Goal: Task Accomplishment & Management: Manage account settings

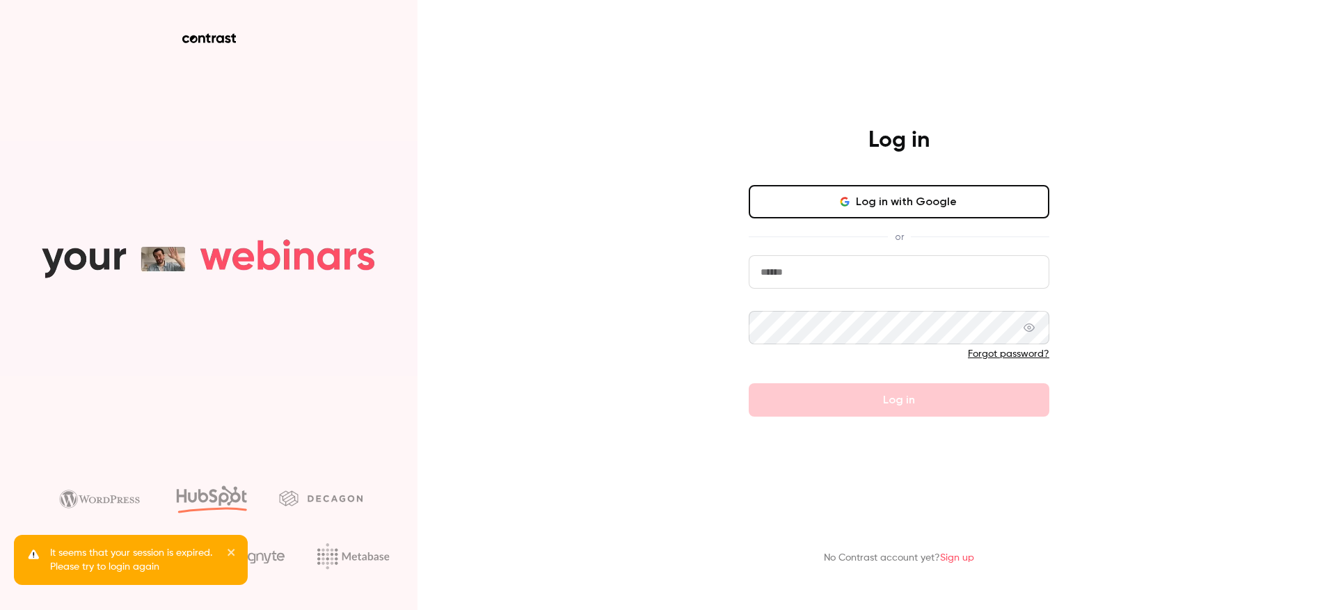
click at [883, 276] on input "email" at bounding box center [899, 271] width 301 height 33
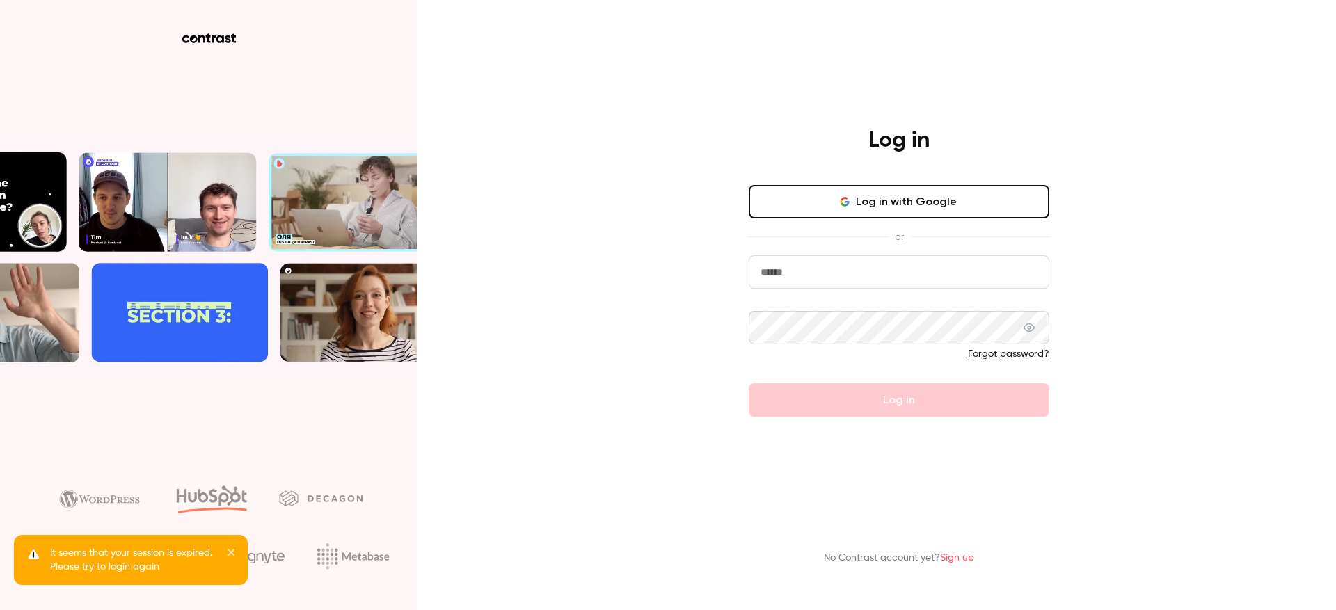
click at [0, 609] on com-1password-button at bounding box center [0, 610] width 0 height 0
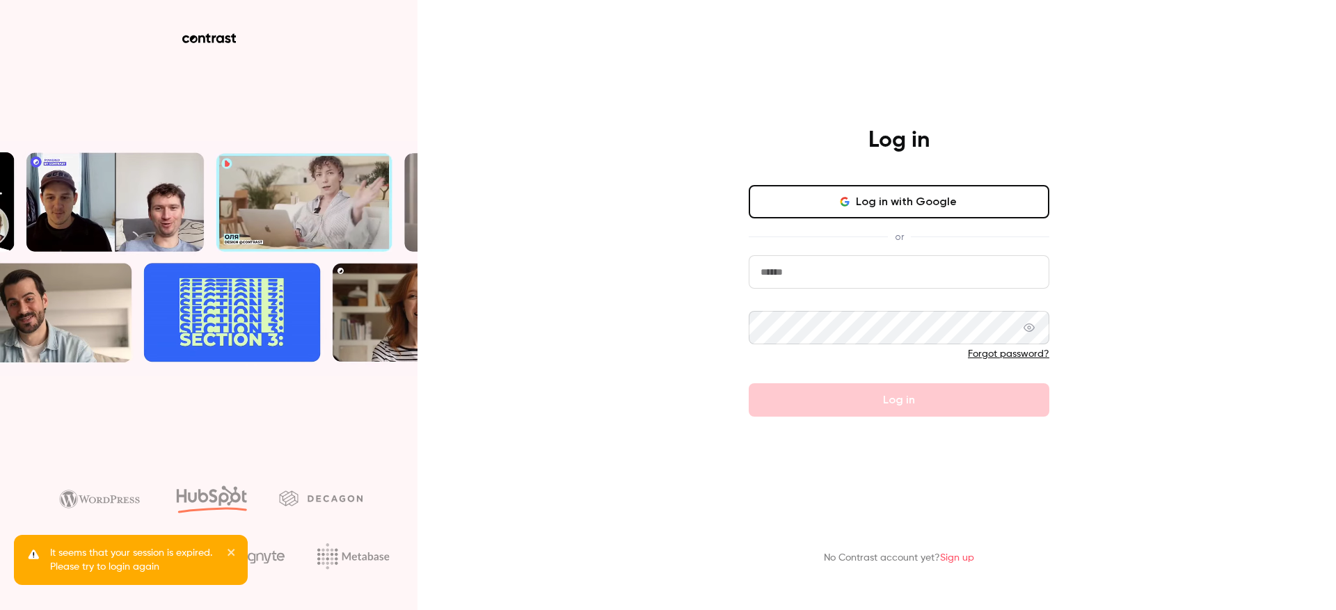
type input "**********"
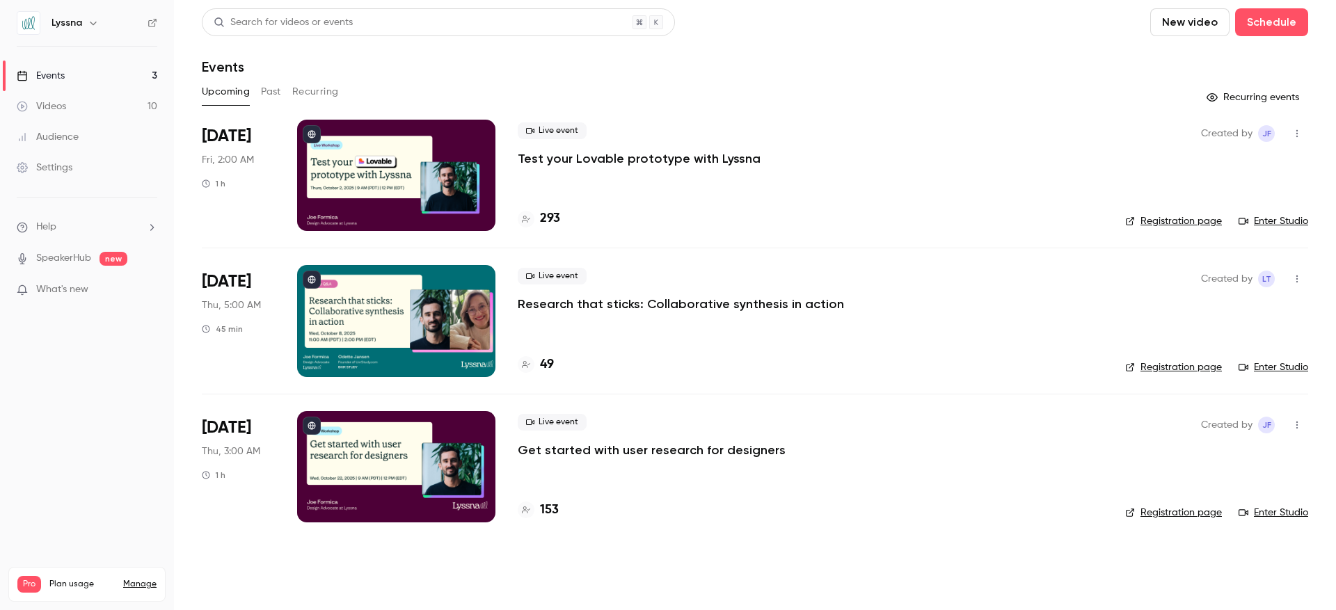
click at [619, 452] on p "Get started with user research for designers" at bounding box center [652, 450] width 268 height 17
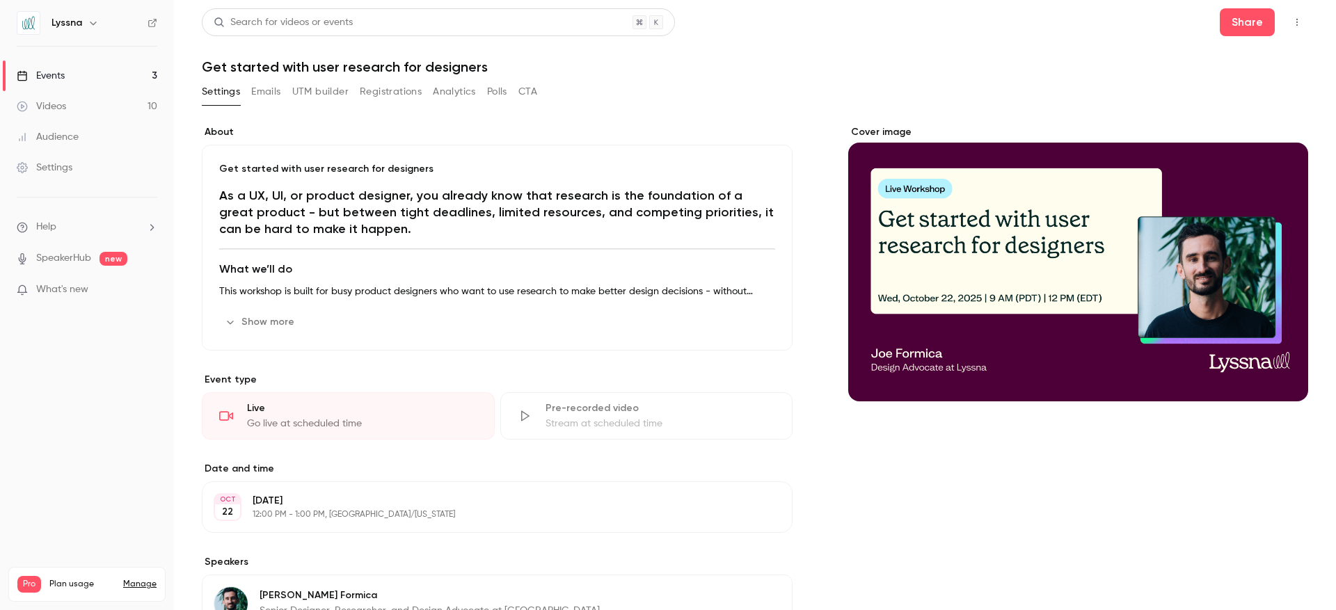
click at [266, 94] on button "Emails" at bounding box center [265, 92] width 29 height 22
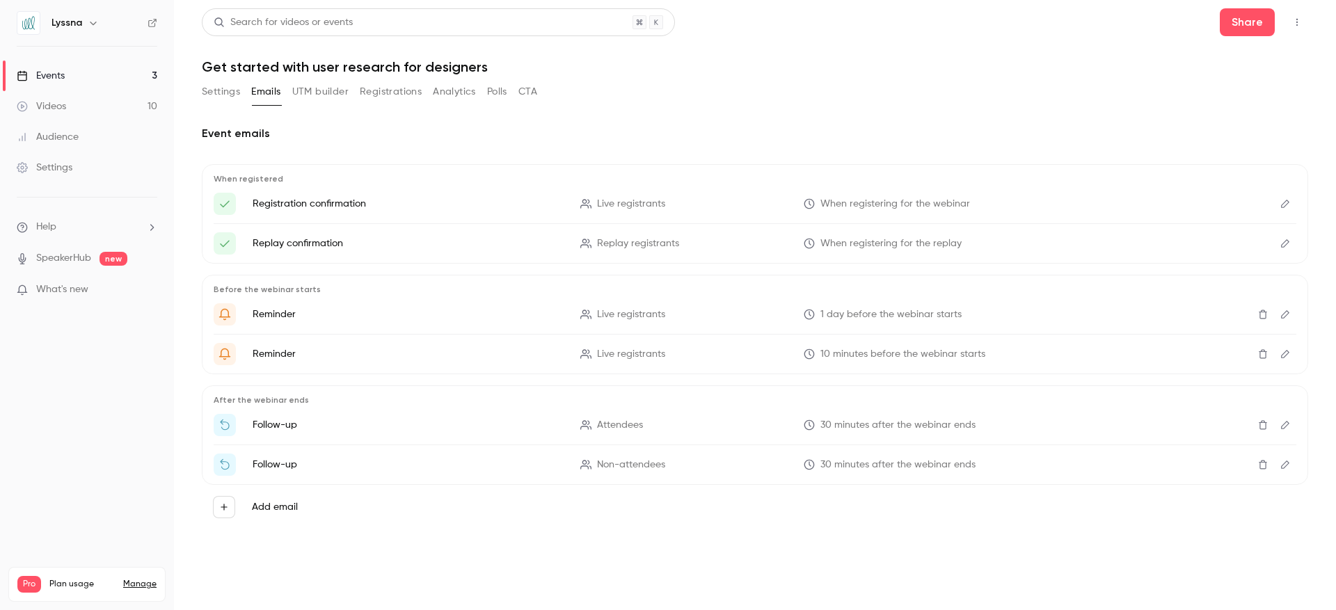
click at [391, 90] on button "Registrations" at bounding box center [391, 92] width 62 height 22
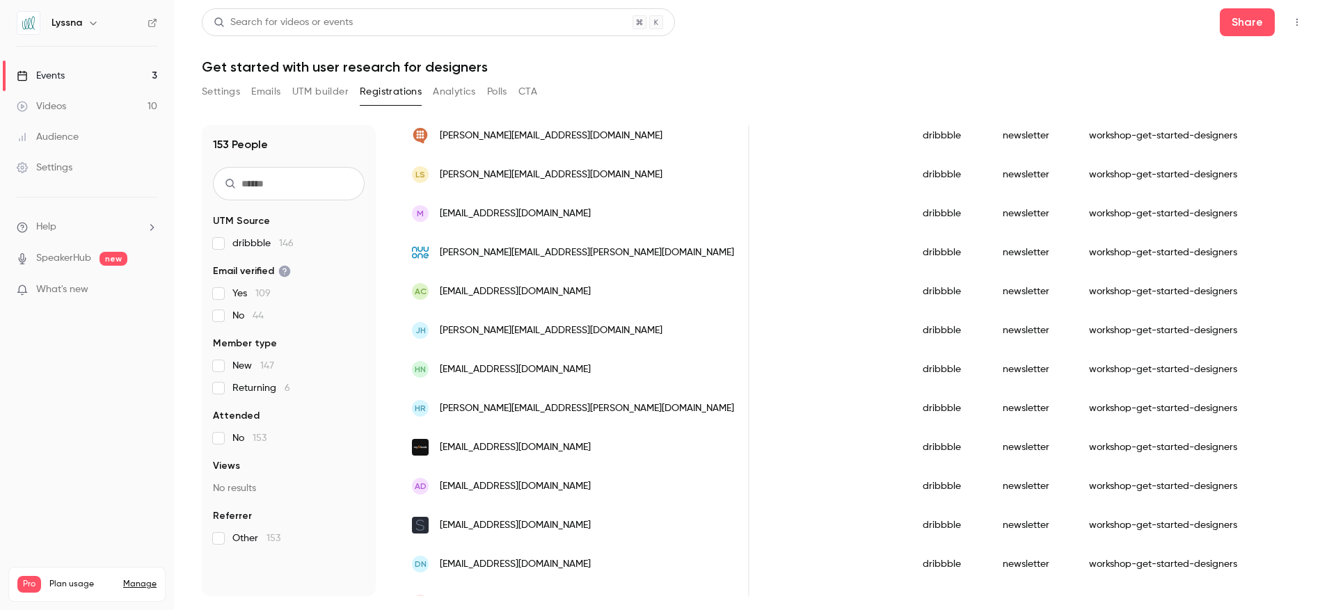
scroll to position [1610, 0]
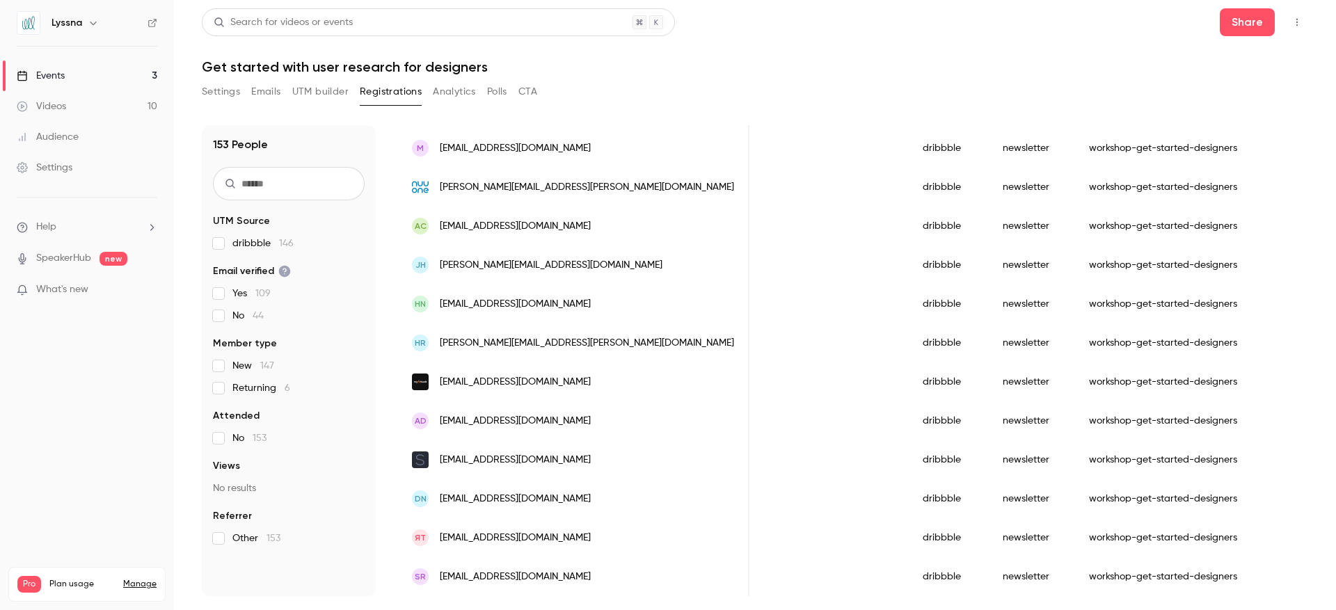
click at [388, 95] on button "Registrations" at bounding box center [391, 92] width 62 height 22
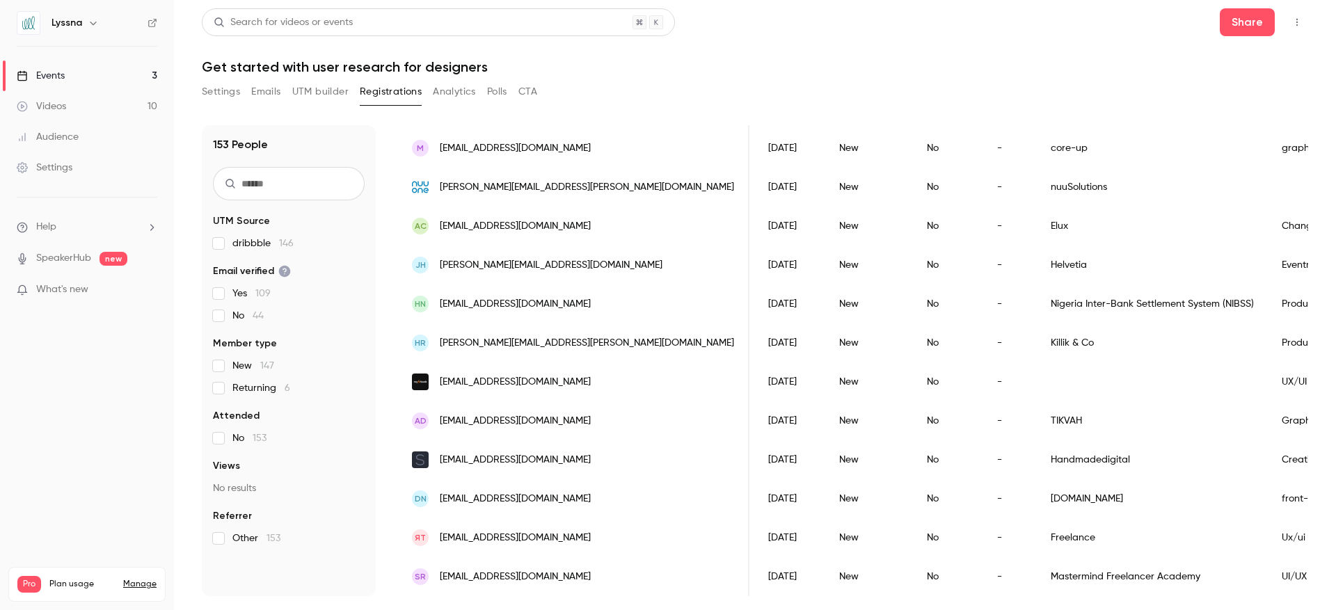
scroll to position [0, 0]
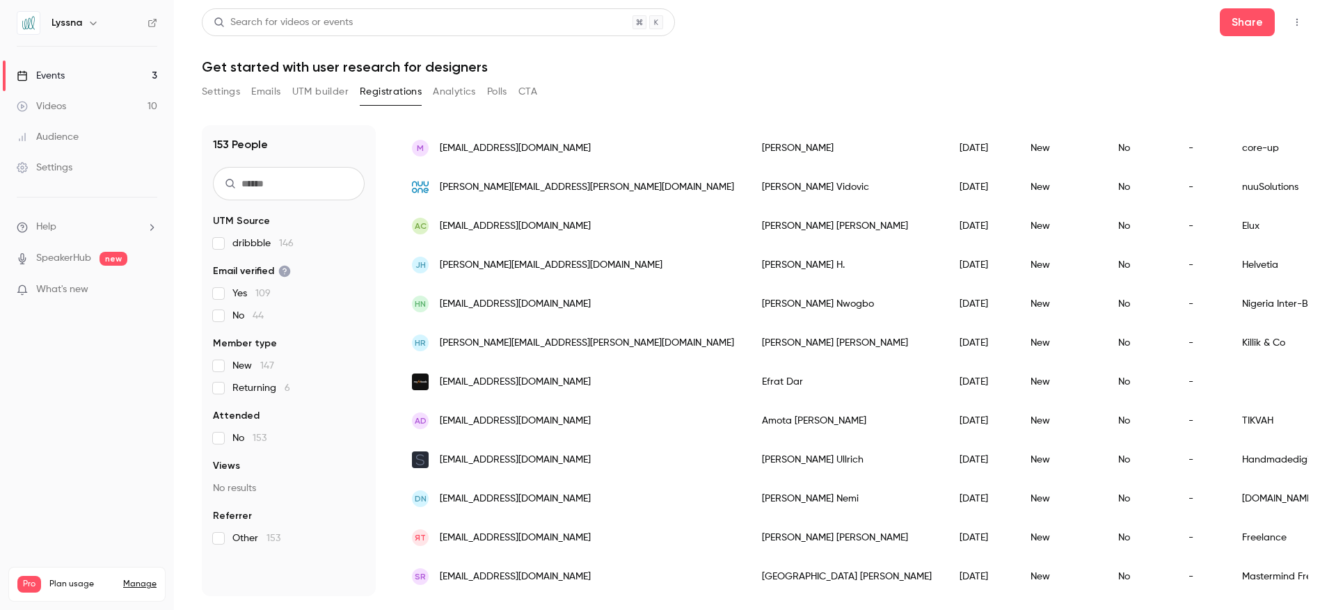
click at [70, 74] on link "Events 3" at bounding box center [87, 76] width 174 height 31
